Goal: Check status: Check status

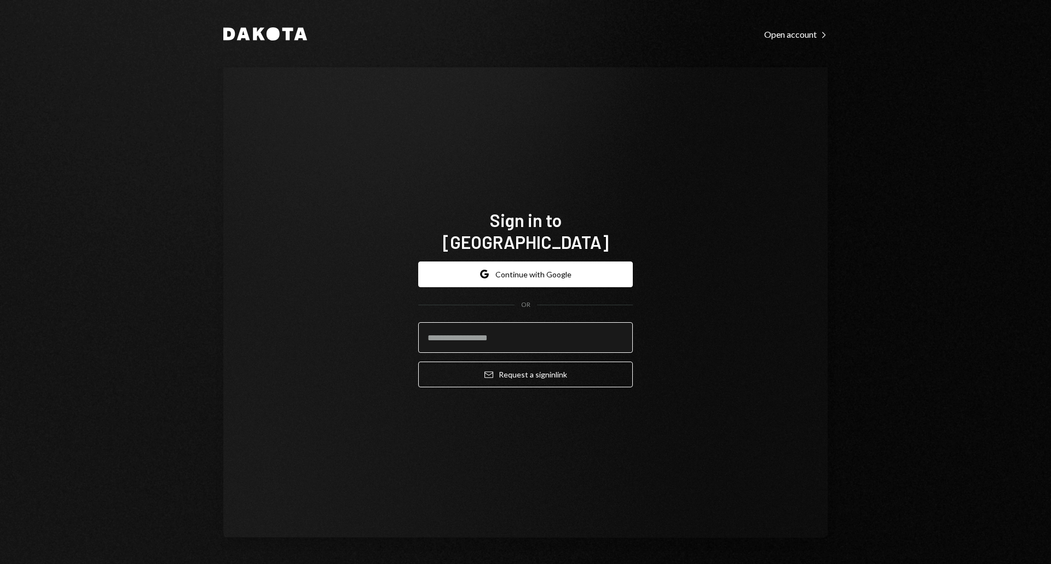
click at [488, 326] on input "email" at bounding box center [525, 337] width 215 height 31
click at [0, 564] on com-1password-button at bounding box center [0, 564] width 0 height 0
click at [509, 335] on input "email" at bounding box center [525, 337] width 215 height 31
click at [538, 266] on button "Google Continue with Google" at bounding box center [525, 275] width 215 height 26
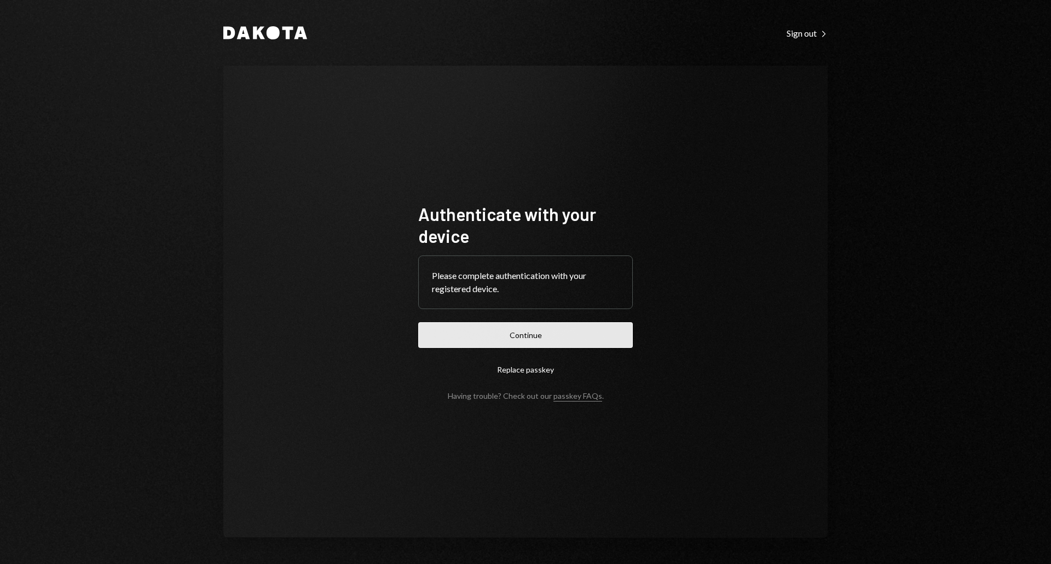
click at [546, 334] on button "Continue" at bounding box center [525, 335] width 215 height 26
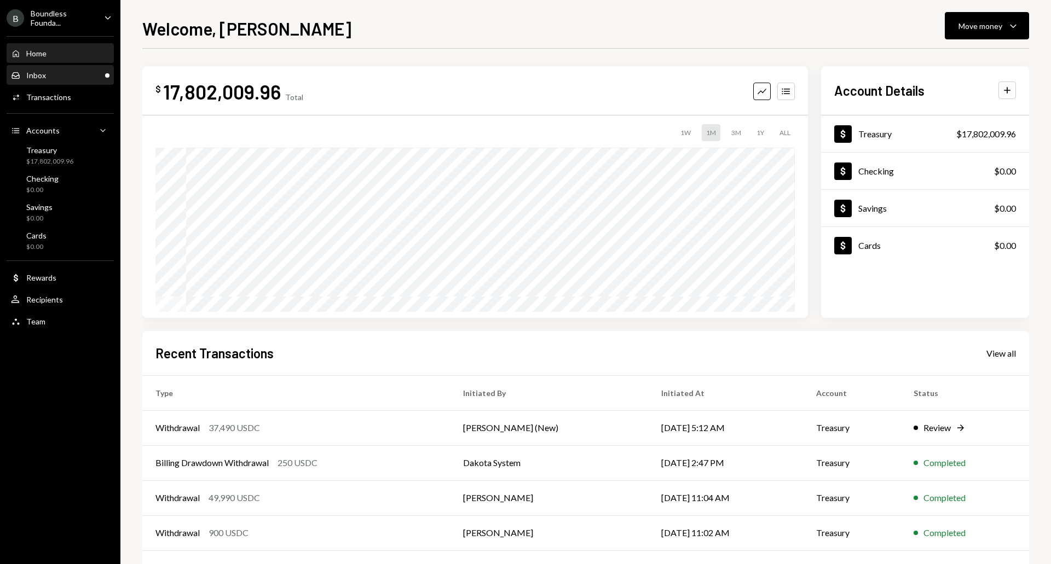
click at [51, 81] on div "Inbox Inbox" at bounding box center [60, 75] width 99 height 19
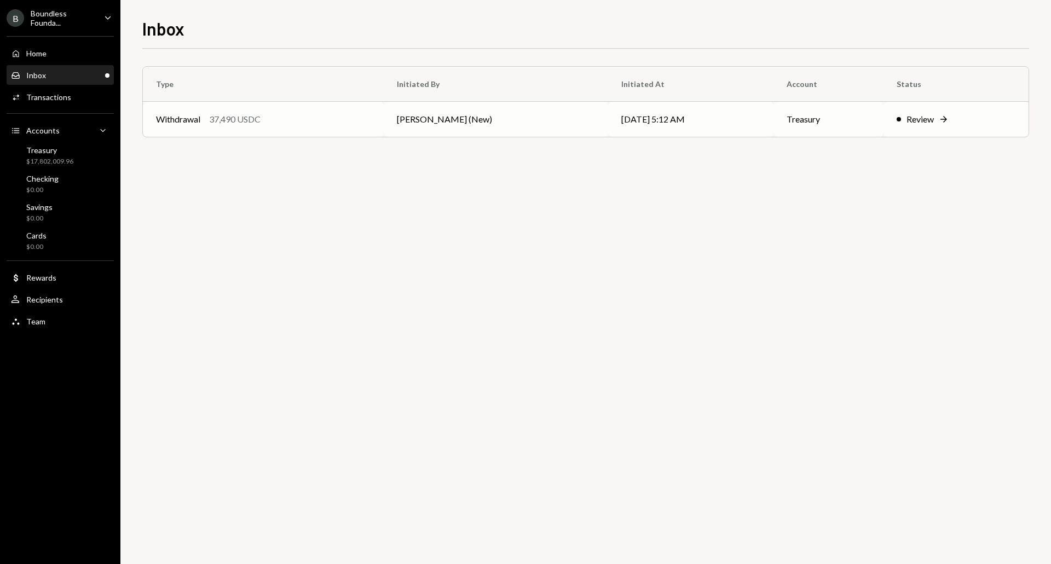
click at [331, 125] on div "Withdrawal 37,490 USDC" at bounding box center [263, 119] width 215 height 13
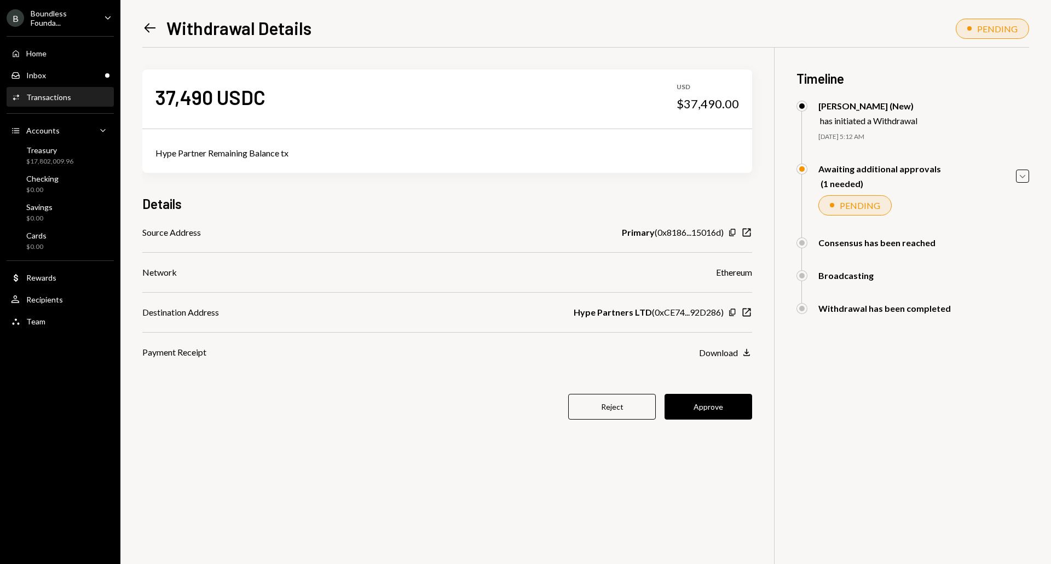
click at [481, 94] on div "37,490 USDC USD $37,490.00" at bounding box center [447, 97] width 610 height 55
click at [58, 14] on div "Boundless Founda..." at bounding box center [63, 18] width 65 height 19
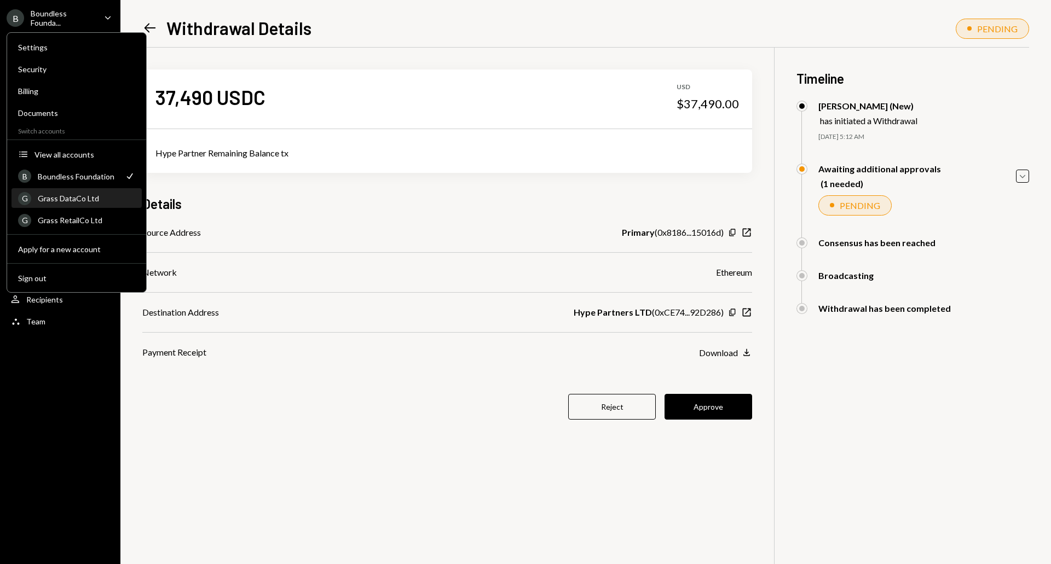
click at [92, 204] on div "G Grass DataCo Ltd" at bounding box center [76, 198] width 117 height 19
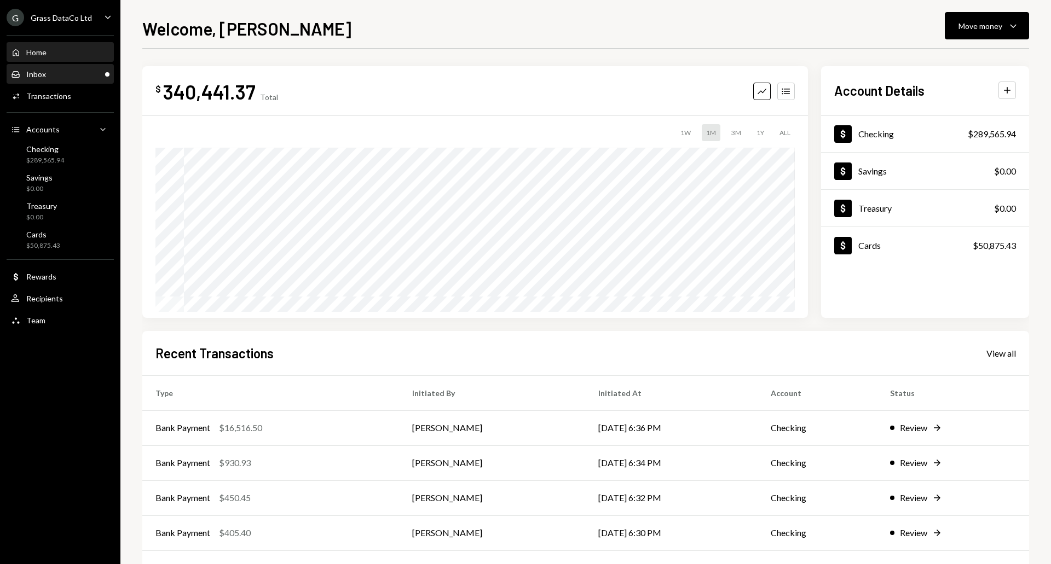
click at [56, 79] on div "Inbox Inbox" at bounding box center [60, 74] width 99 height 19
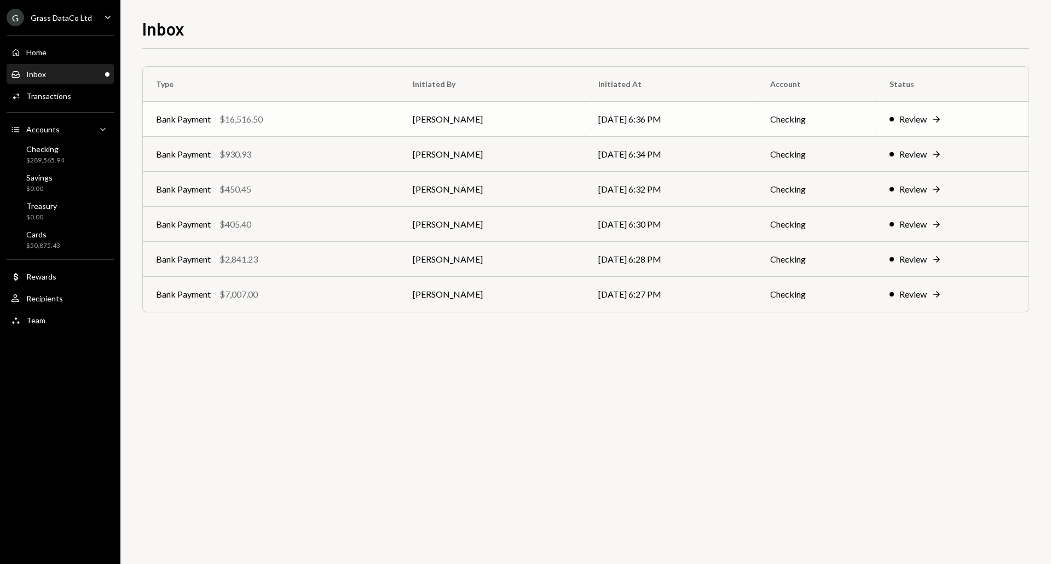
click at [326, 118] on div "Bank Payment $16,516.50" at bounding box center [271, 119] width 230 height 13
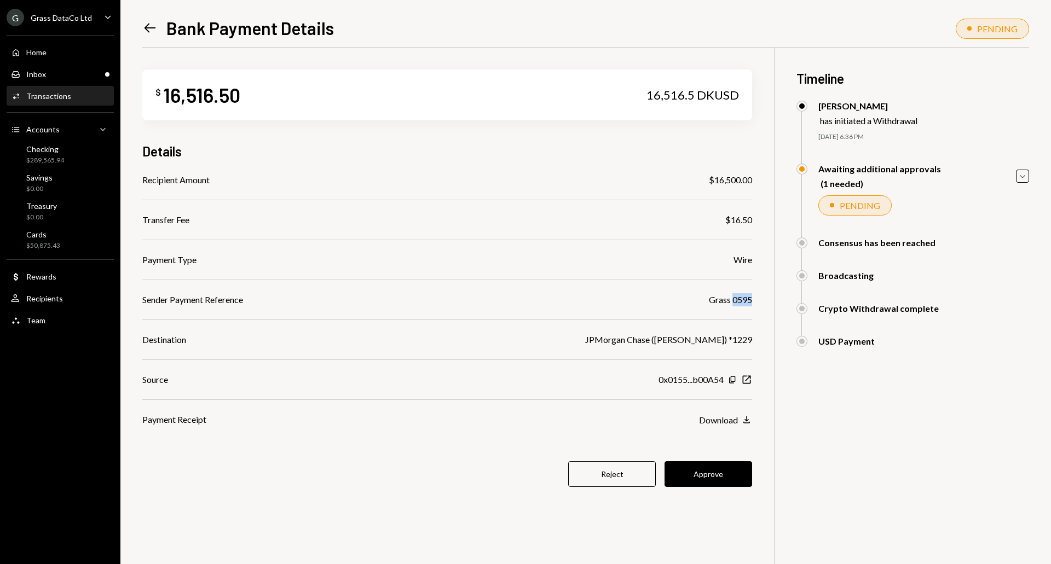
drag, startPoint x: 731, startPoint y: 302, endPoint x: 752, endPoint y: 302, distance: 20.3
click at [752, 302] on div "Grass 0595" at bounding box center [730, 299] width 43 height 13
copy div "0595"
click at [725, 477] on button "Approve" at bounding box center [709, 474] width 88 height 26
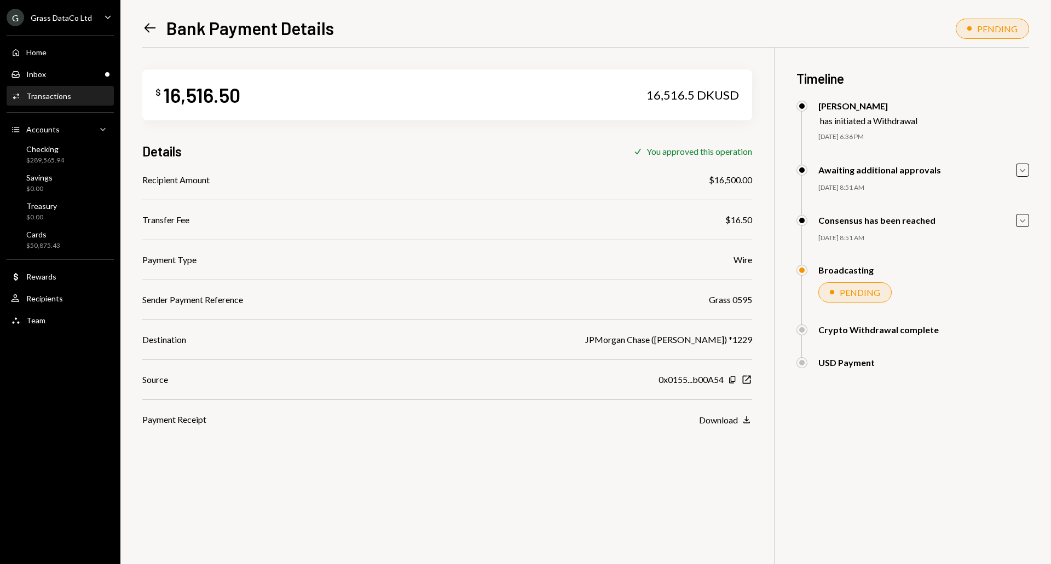
click at [152, 22] on icon "Left Arrow" at bounding box center [149, 27] width 15 height 15
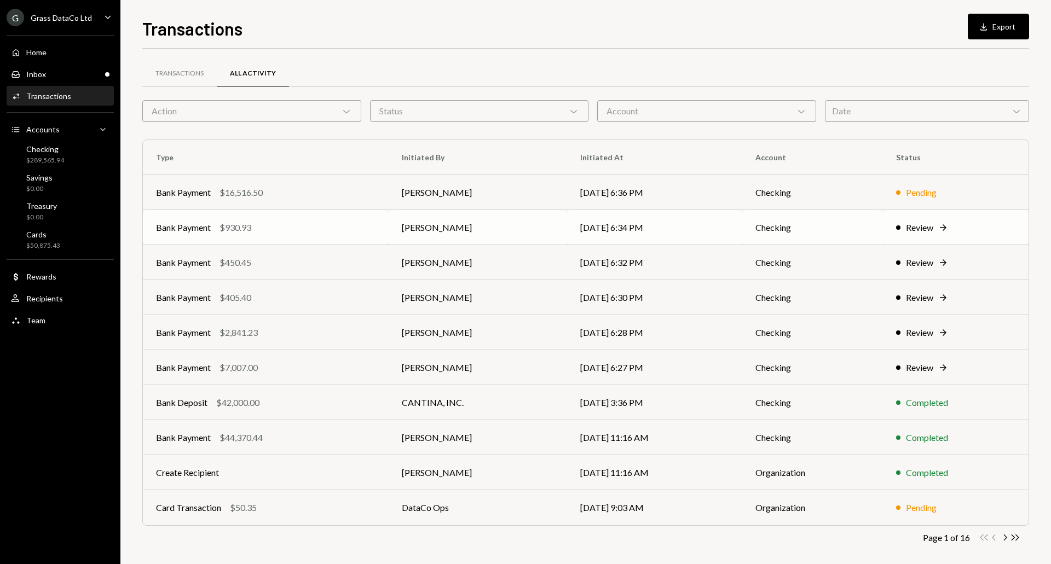
click at [212, 226] on div "Bank Payment $930.93" at bounding box center [266, 227] width 220 height 13
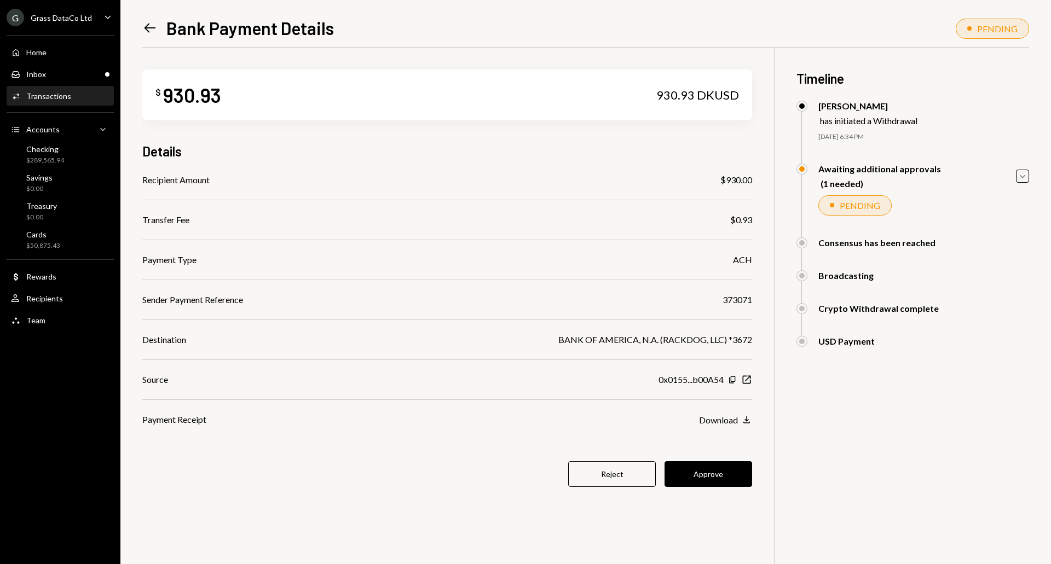
click at [738, 298] on div "373071" at bounding box center [738, 299] width 30 height 13
copy div "373071"
click at [720, 480] on button "Approve" at bounding box center [709, 474] width 88 height 26
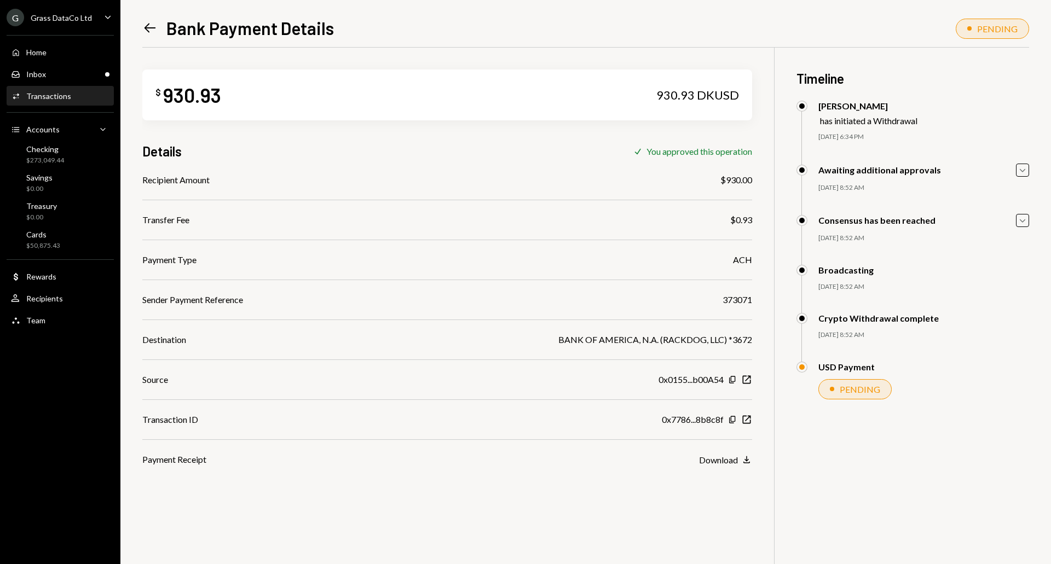
click at [151, 34] on icon "Left Arrow" at bounding box center [149, 27] width 15 height 15
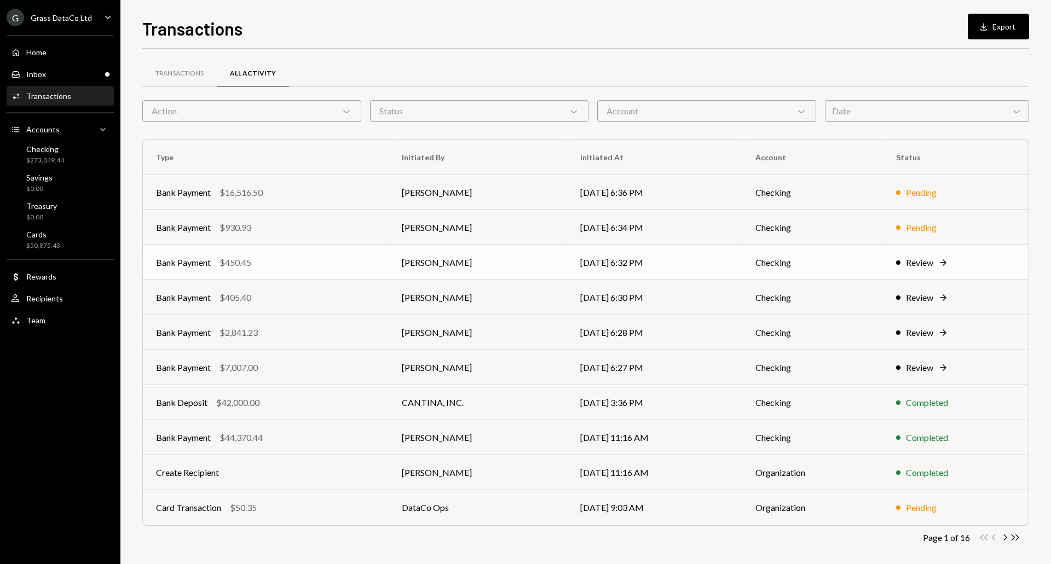
click at [269, 256] on div "Bank Payment $450.45" at bounding box center [266, 262] width 220 height 13
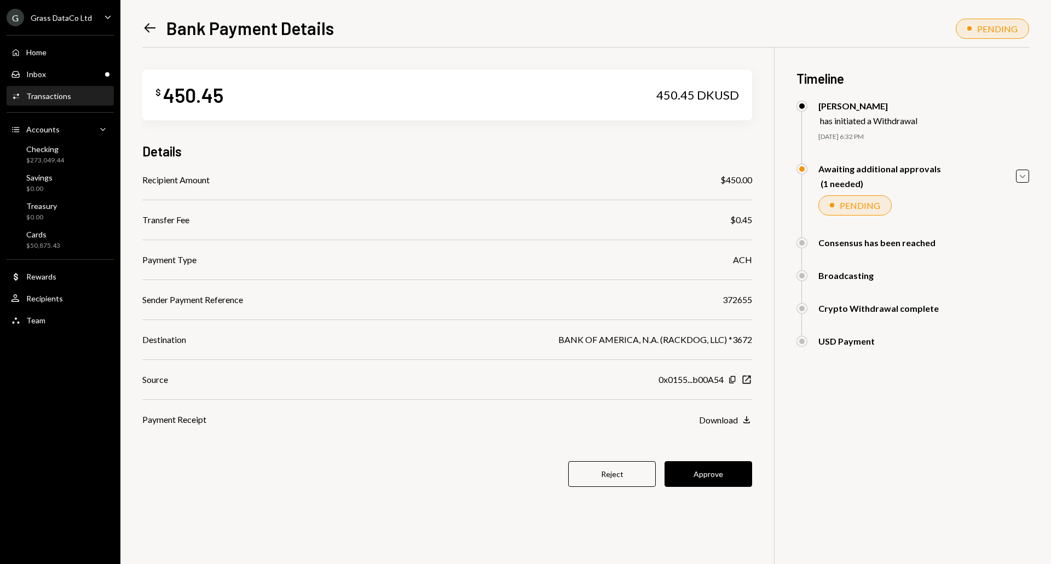
click at [735, 301] on div "372655" at bounding box center [738, 299] width 30 height 13
copy div "372655"
click at [709, 474] on button "Approve" at bounding box center [709, 474] width 88 height 26
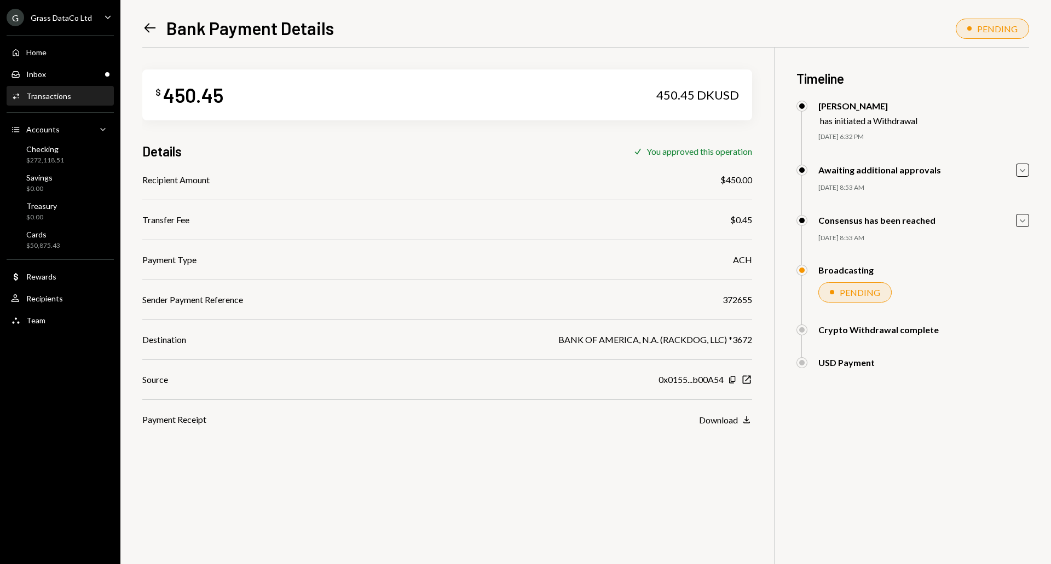
click at [151, 25] on icon "Left Arrow" at bounding box center [149, 27] width 15 height 15
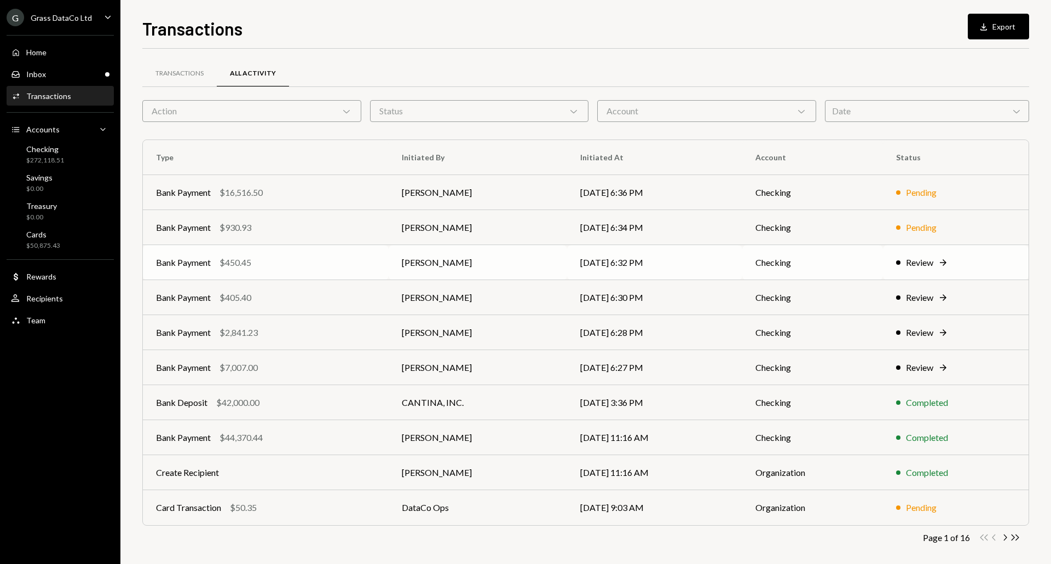
click at [272, 272] on td "Bank Payment $450.45" at bounding box center [266, 262] width 246 height 35
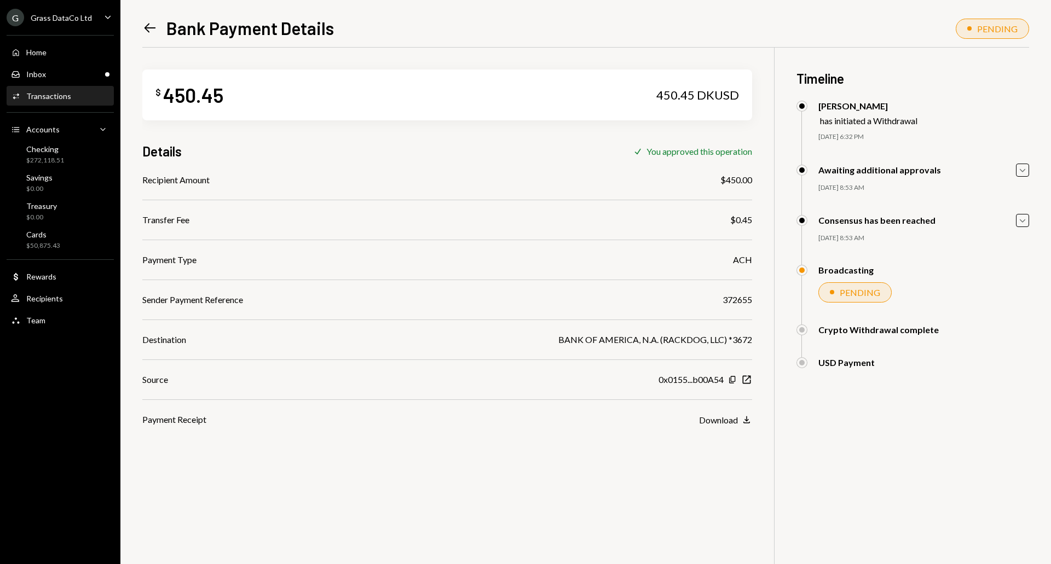
click at [149, 23] on icon "Left Arrow" at bounding box center [149, 27] width 15 height 15
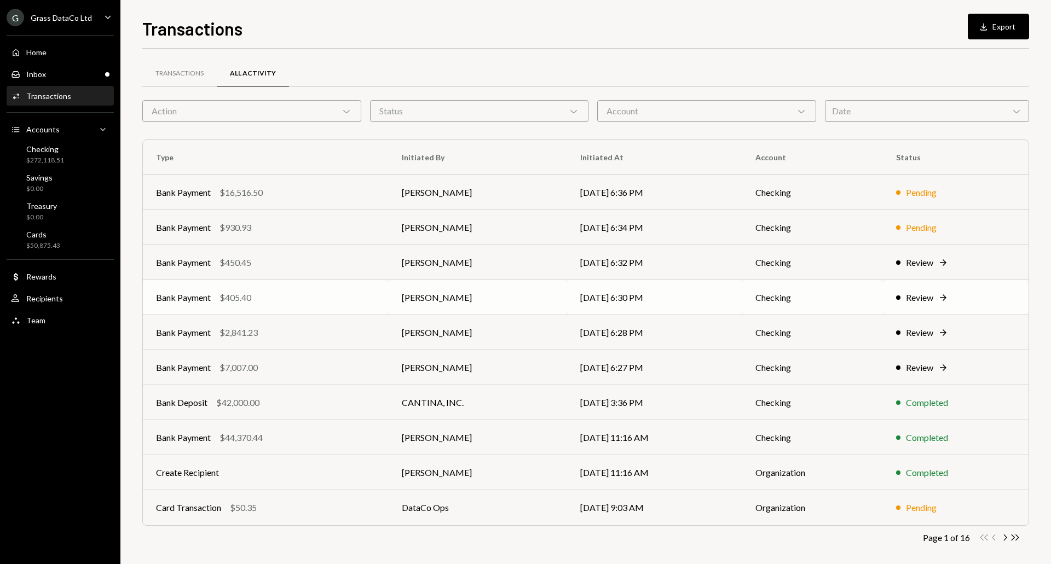
click at [316, 301] on div "Bank Payment $405.40" at bounding box center [266, 297] width 220 height 13
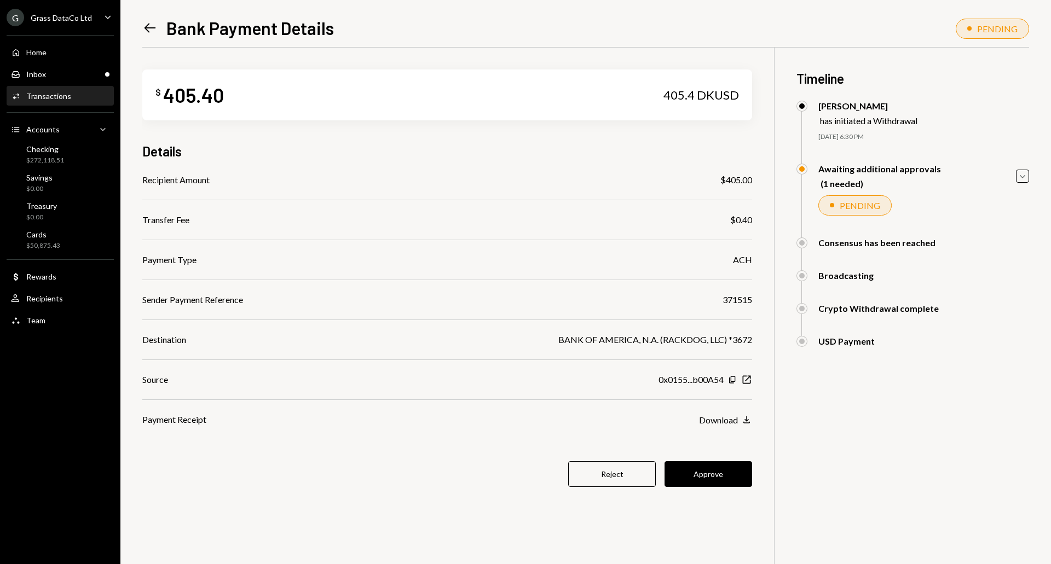
click at [728, 301] on div "371515" at bounding box center [738, 299] width 30 height 13
copy div "371515"
click at [736, 474] on button "Approve" at bounding box center [709, 474] width 88 height 26
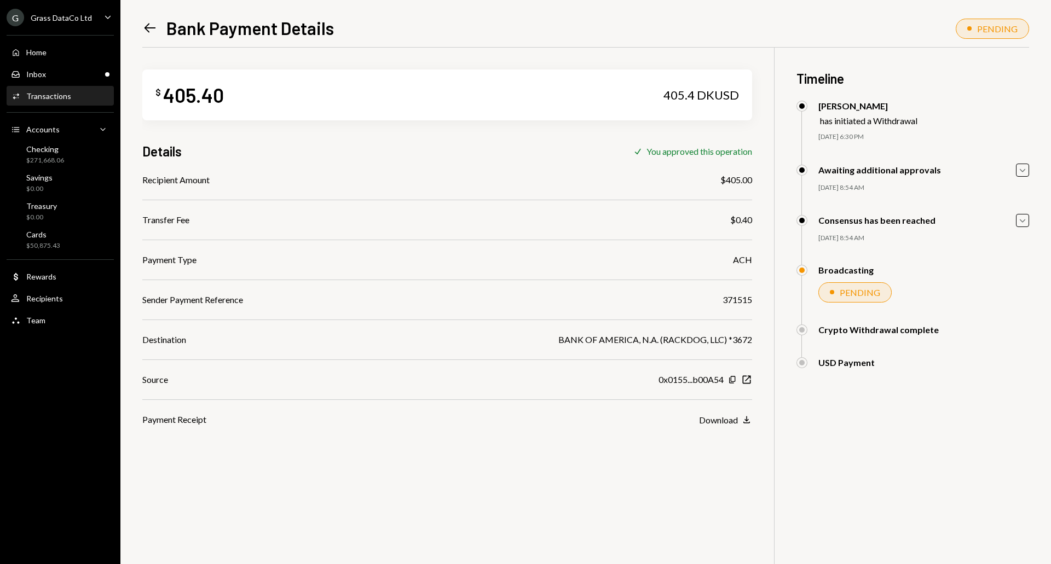
click at [144, 23] on icon "Left Arrow" at bounding box center [149, 27] width 15 height 15
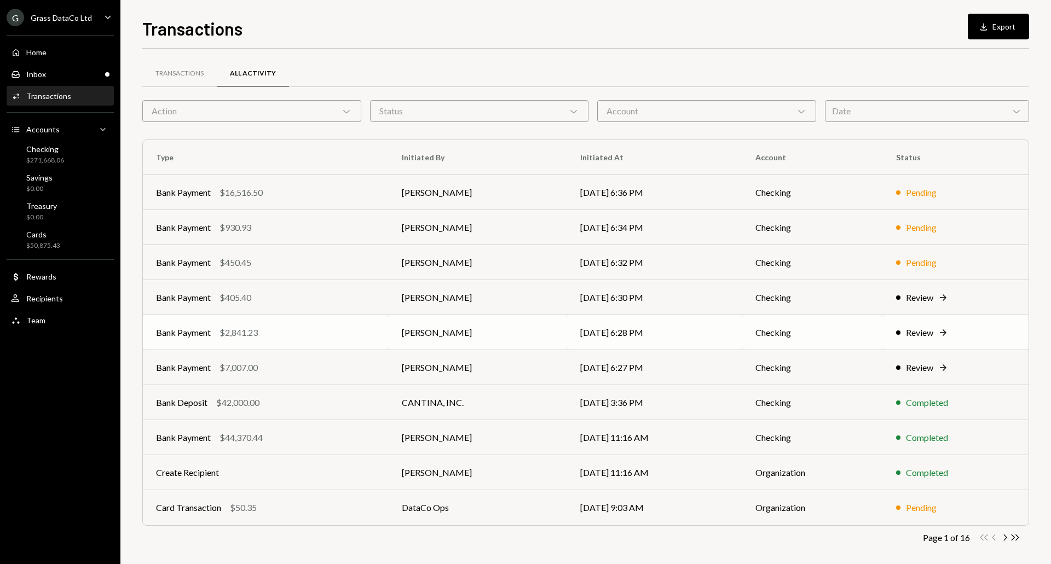
click at [436, 338] on td "Kevin Foster-Archibald" at bounding box center [478, 332] width 178 height 35
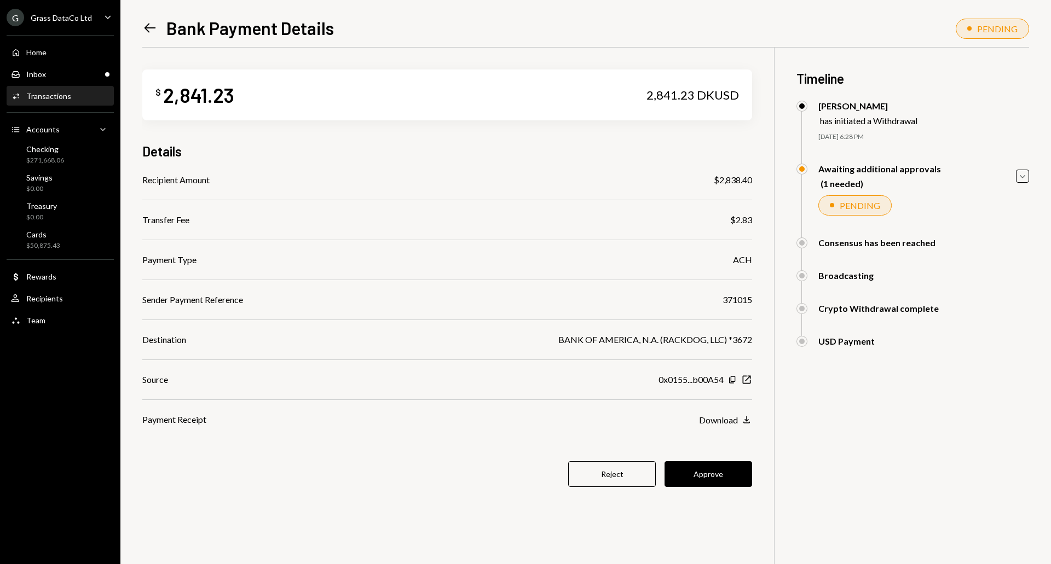
click at [736, 298] on div "371015" at bounding box center [738, 299] width 30 height 13
copy div "371015"
click at [714, 476] on button "Approve" at bounding box center [709, 474] width 88 height 26
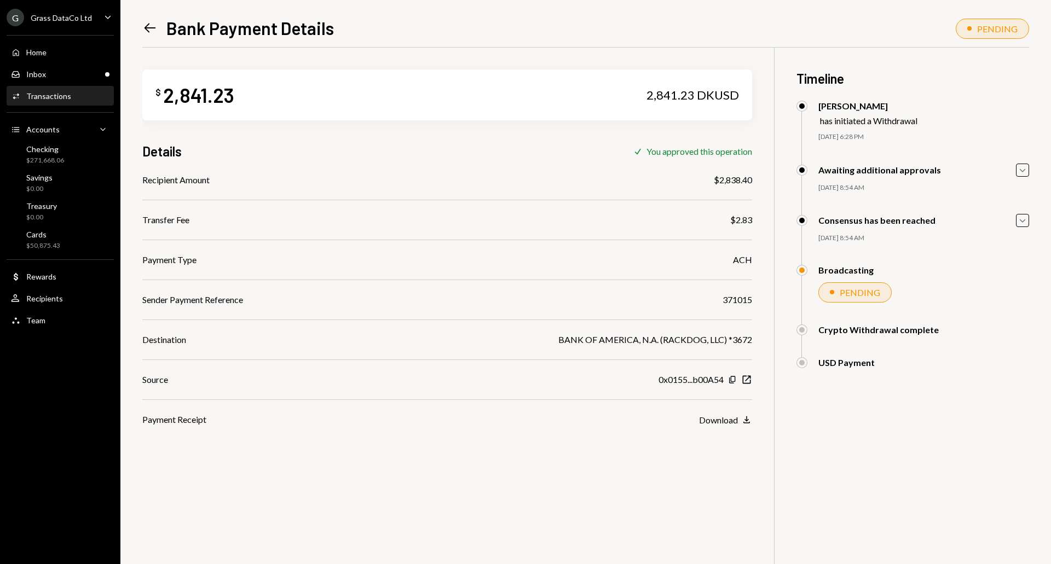
click at [149, 32] on icon at bounding box center [150, 28] width 11 height 9
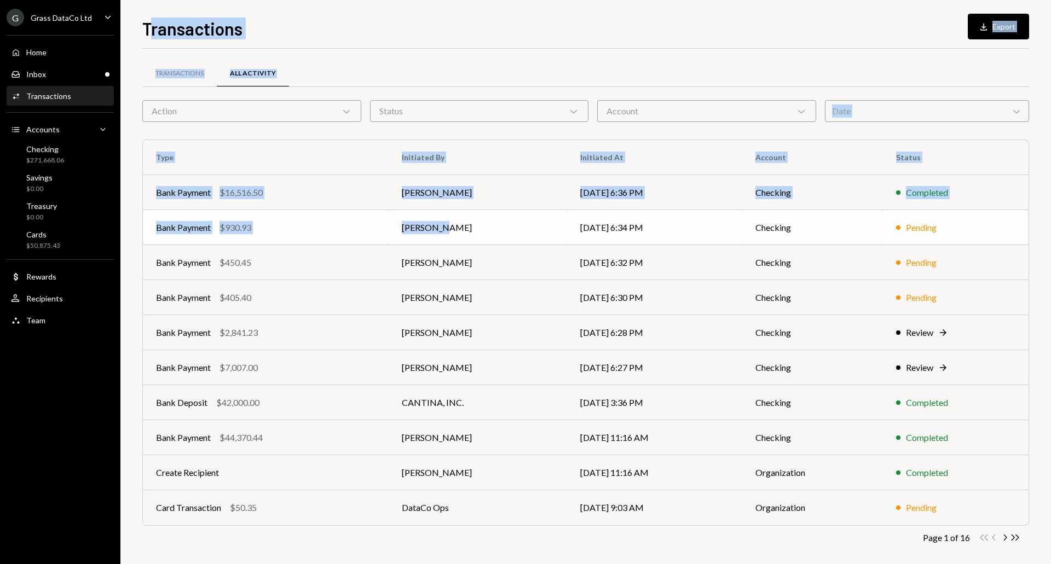
drag, startPoint x: 149, startPoint y: 32, endPoint x: 429, endPoint y: 241, distance: 348.9
click at [429, 241] on div "Transactions Download Export Transactions All Activity Action Chevron Down Stat…" at bounding box center [585, 289] width 887 height 549
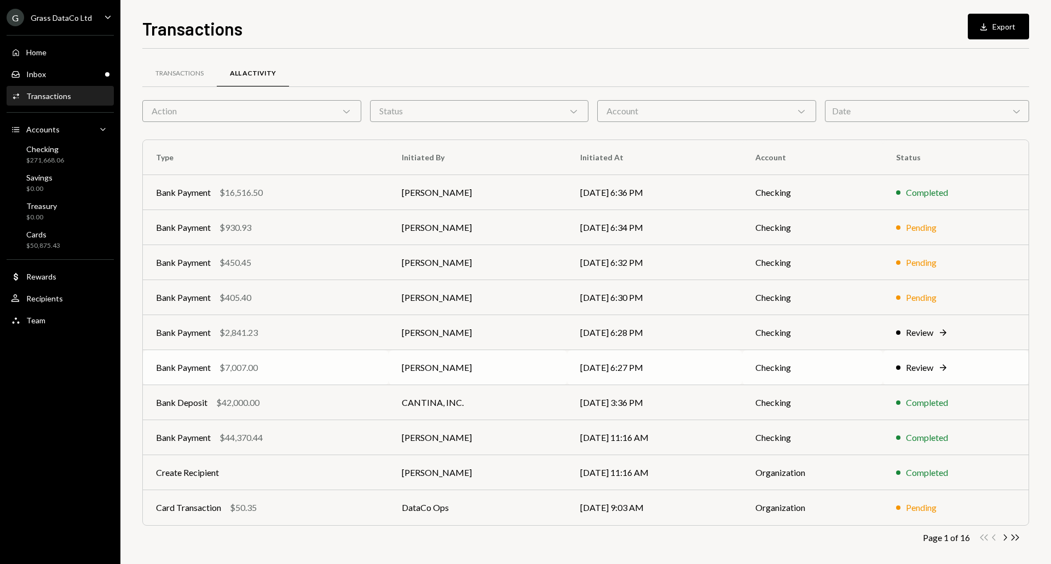
click at [336, 372] on div "Bank Payment $7,007.00" at bounding box center [266, 367] width 220 height 13
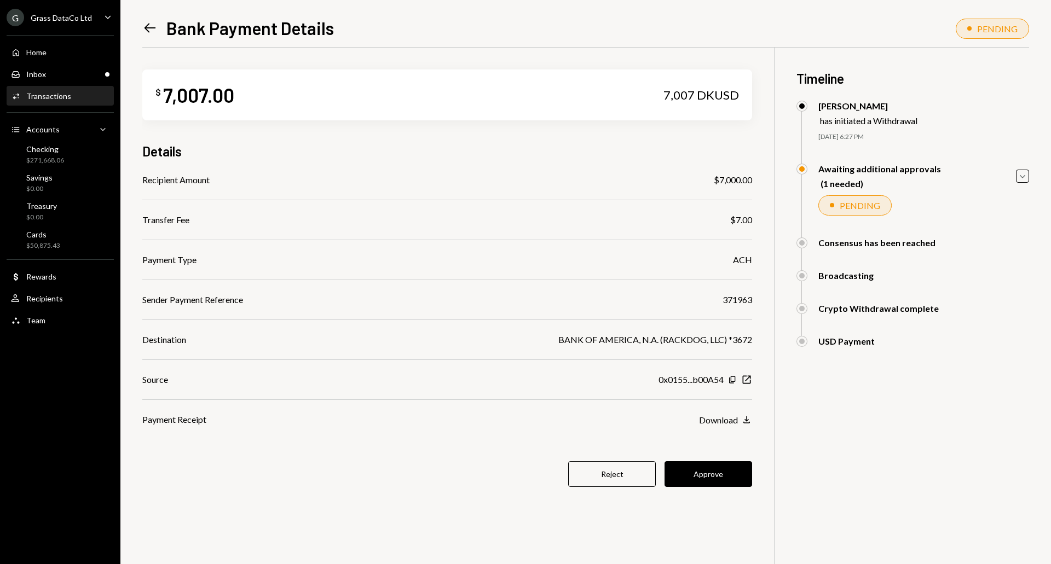
click at [738, 299] on div "371963" at bounding box center [738, 299] width 30 height 13
copy div "371963"
click at [712, 480] on button "Approve" at bounding box center [709, 474] width 88 height 26
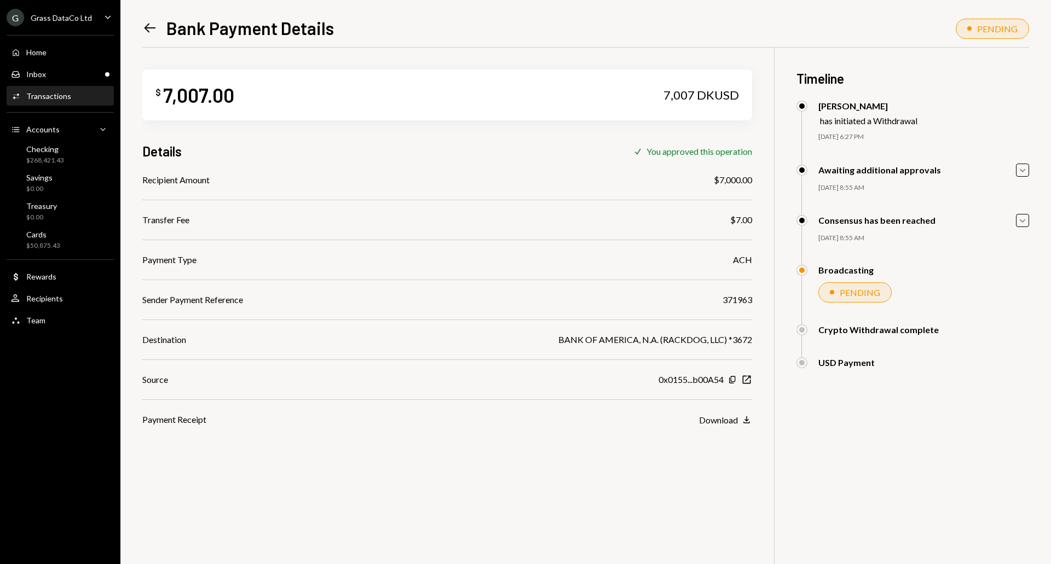
click at [149, 21] on icon "Left Arrow" at bounding box center [149, 27] width 15 height 15
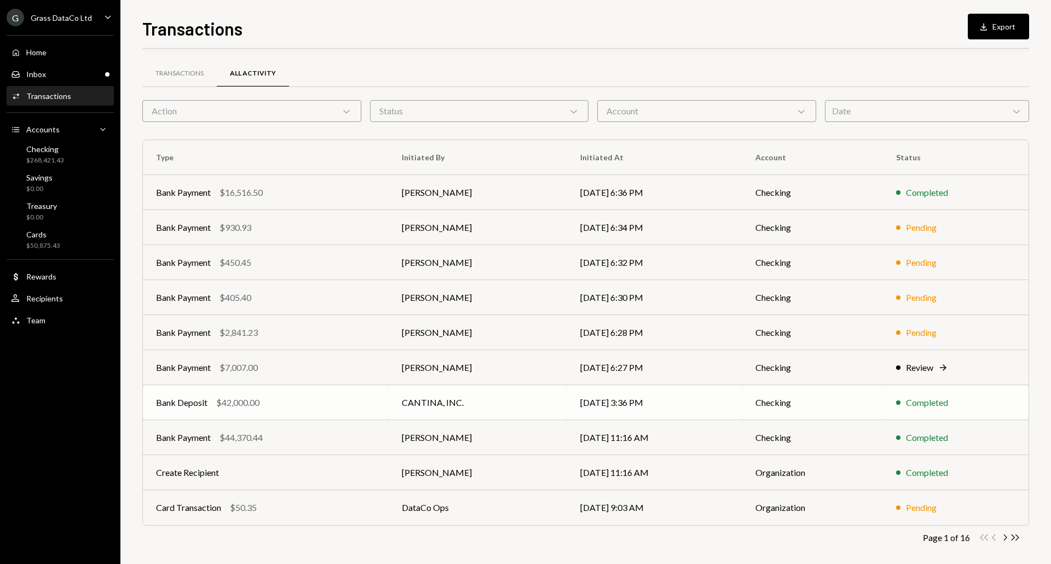
scroll to position [7, 0]
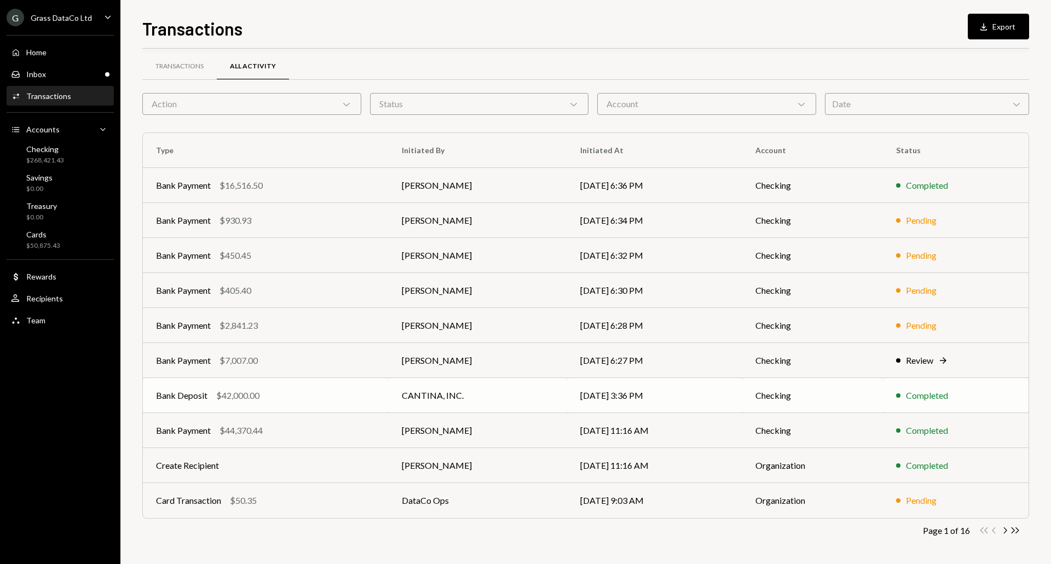
click at [590, 397] on td "09/18/25 3:36 PM" at bounding box center [654, 395] width 175 height 35
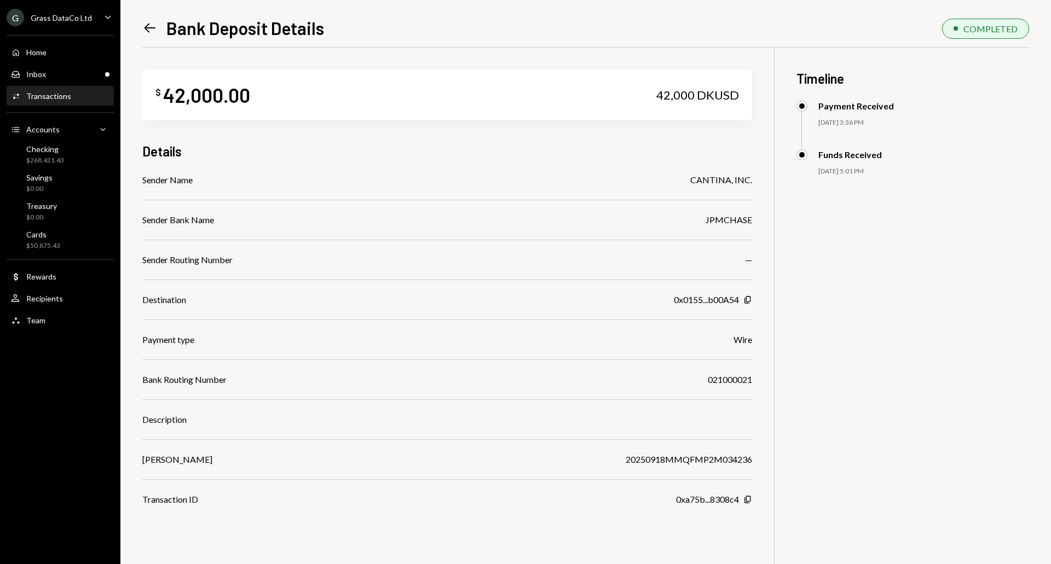
click at [736, 380] on div "021000021" at bounding box center [730, 379] width 44 height 13
click at [689, 458] on div "20250918MMQFMP2M034236" at bounding box center [689, 459] width 126 height 13
copy div "20250918MMQFMP2M034236"
click at [150, 33] on icon "Left Arrow" at bounding box center [149, 27] width 15 height 15
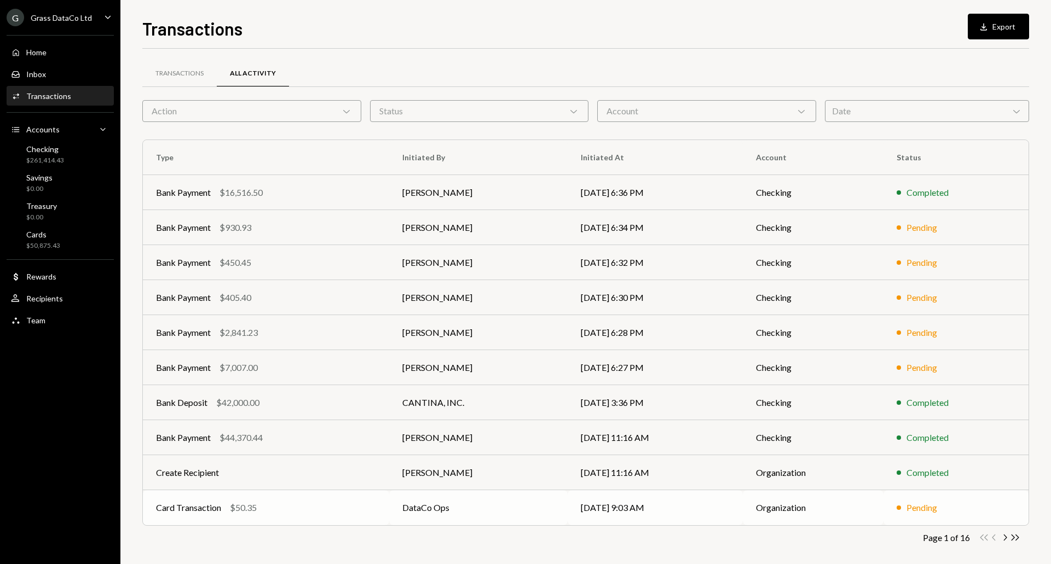
click at [343, 508] on div "Card Transaction $50.35" at bounding box center [266, 507] width 220 height 13
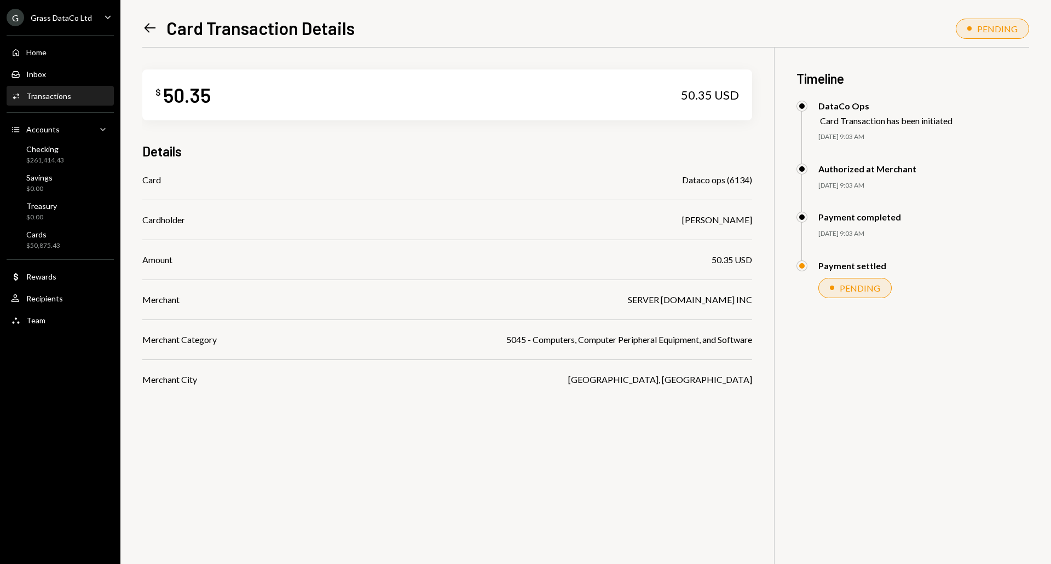
click at [145, 26] on icon "Left Arrow" at bounding box center [149, 27] width 15 height 15
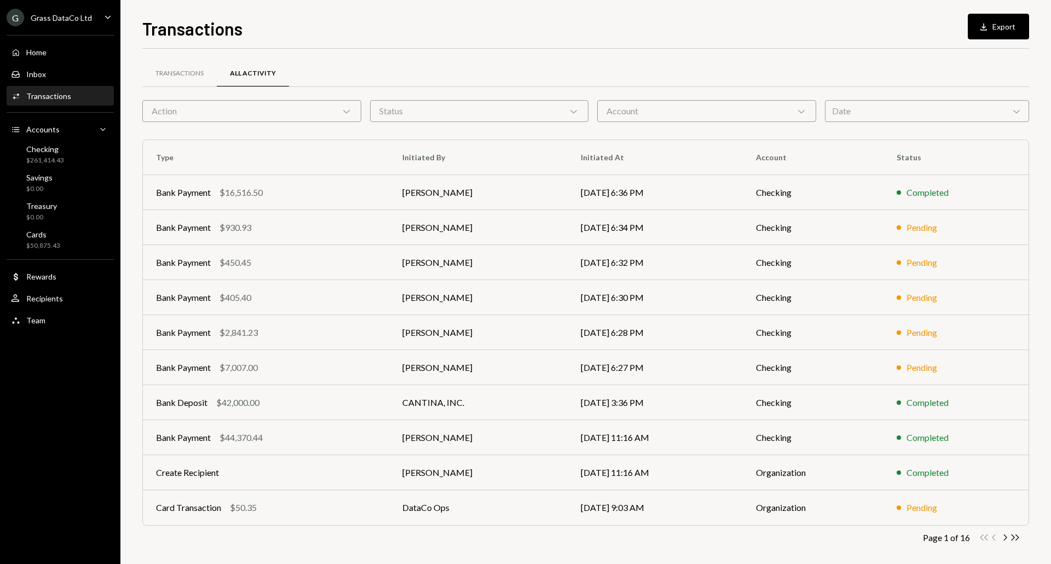
click at [434, 109] on div "Status Chevron Down" at bounding box center [479, 111] width 219 height 22
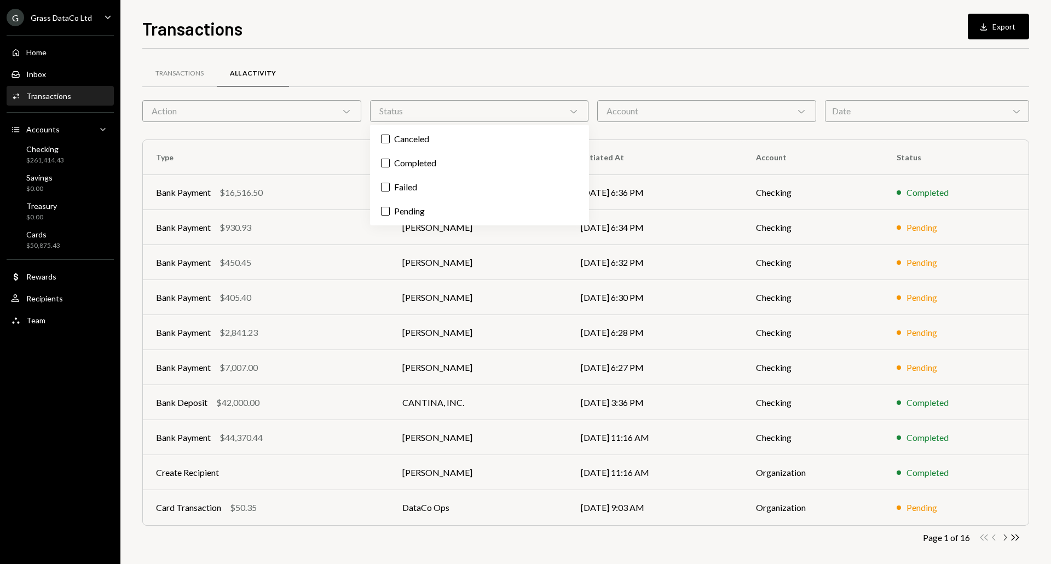
click at [1005, 539] on icon "button" at bounding box center [1005, 538] width 3 height 6
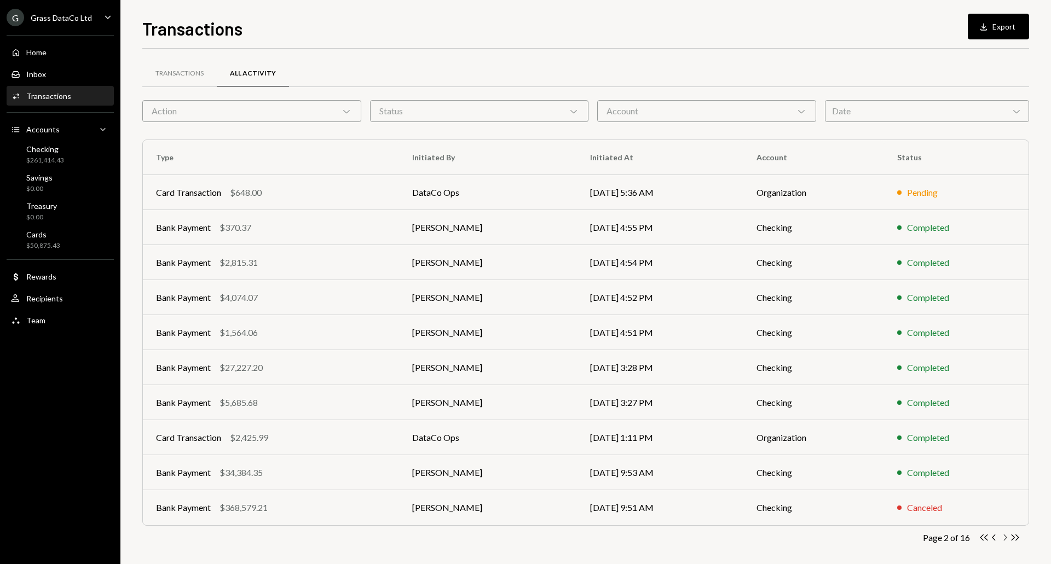
click at [1005, 539] on icon "button" at bounding box center [1005, 538] width 3 height 6
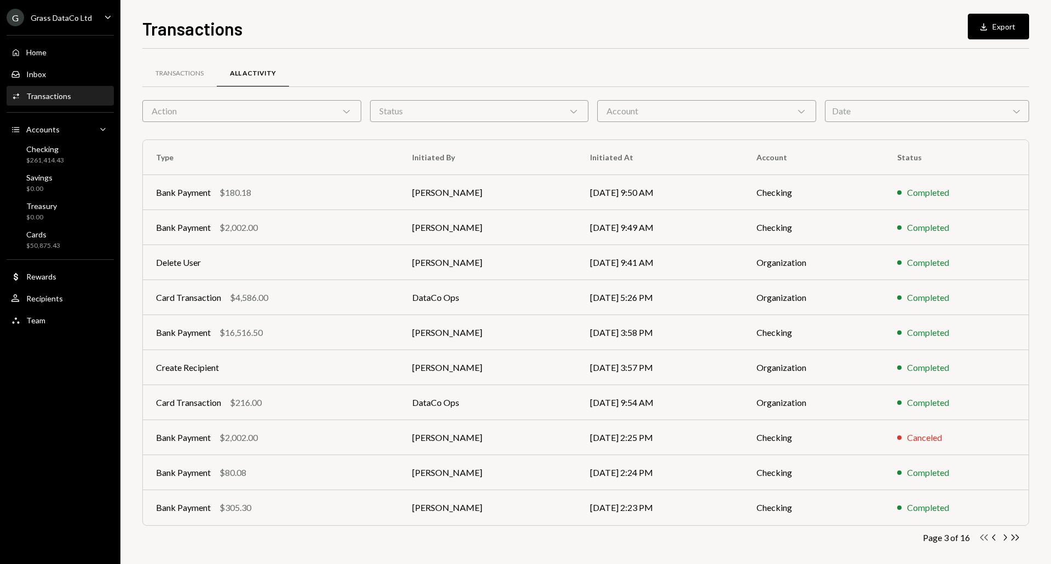
click at [985, 539] on icon "button" at bounding box center [984, 538] width 8 height 6
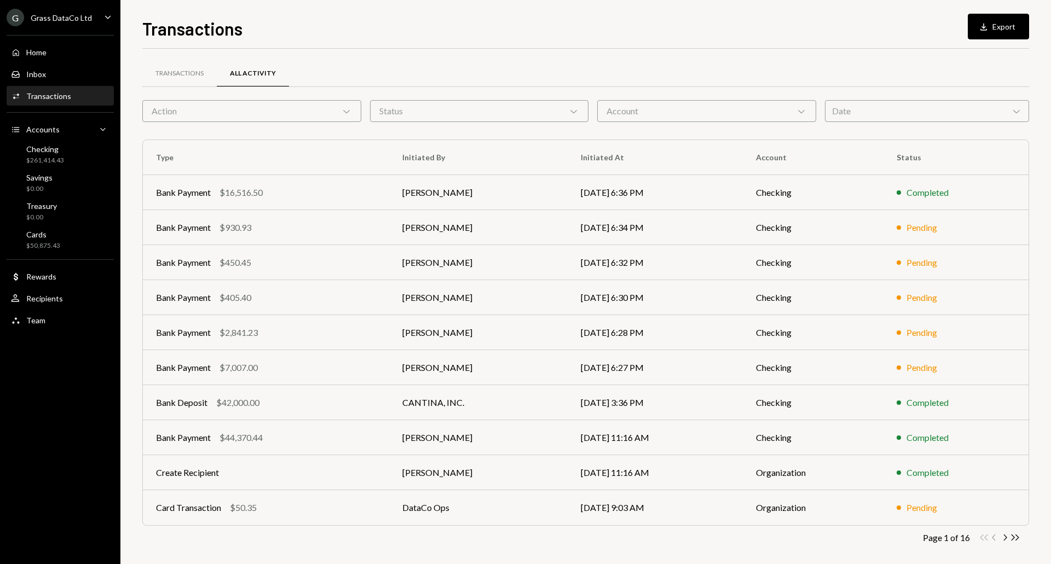
click at [985, 539] on div "Double Arrow Left Chevron Left Chevron Right Double Arrow Right" at bounding box center [1000, 538] width 42 height 10
click at [30, 77] on div "Inbox" at bounding box center [36, 74] width 20 height 9
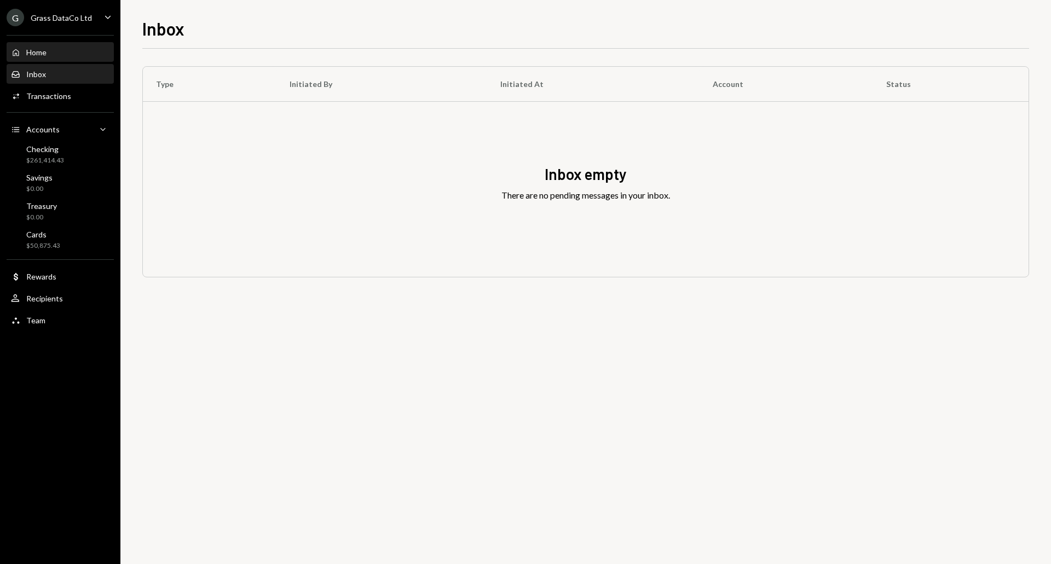
click at [57, 49] on div "Home Home" at bounding box center [60, 53] width 99 height 10
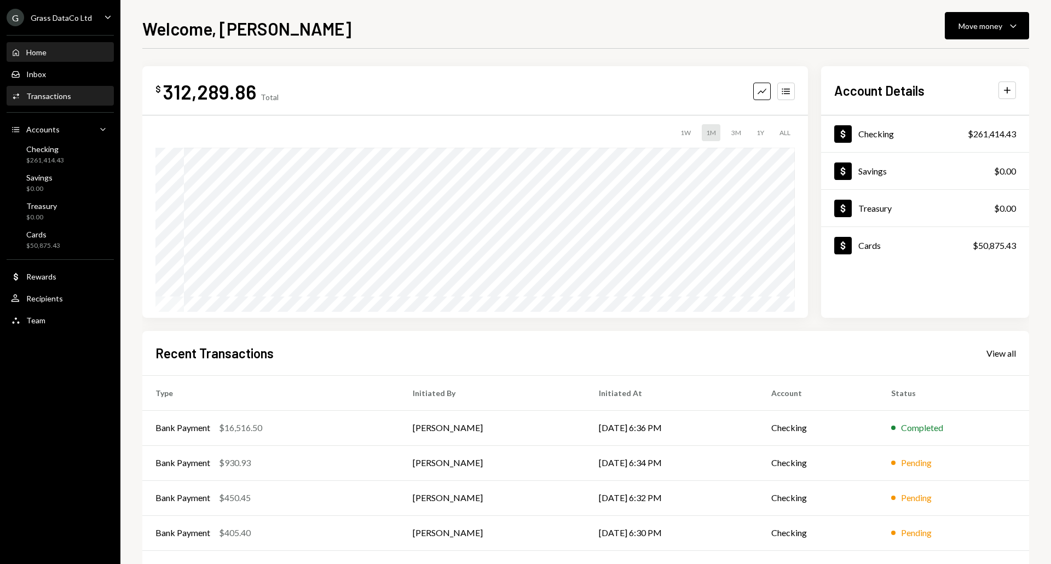
click at [59, 101] on div "Activities Transactions" at bounding box center [41, 96] width 60 height 10
